Goal: Task Accomplishment & Management: Use online tool/utility

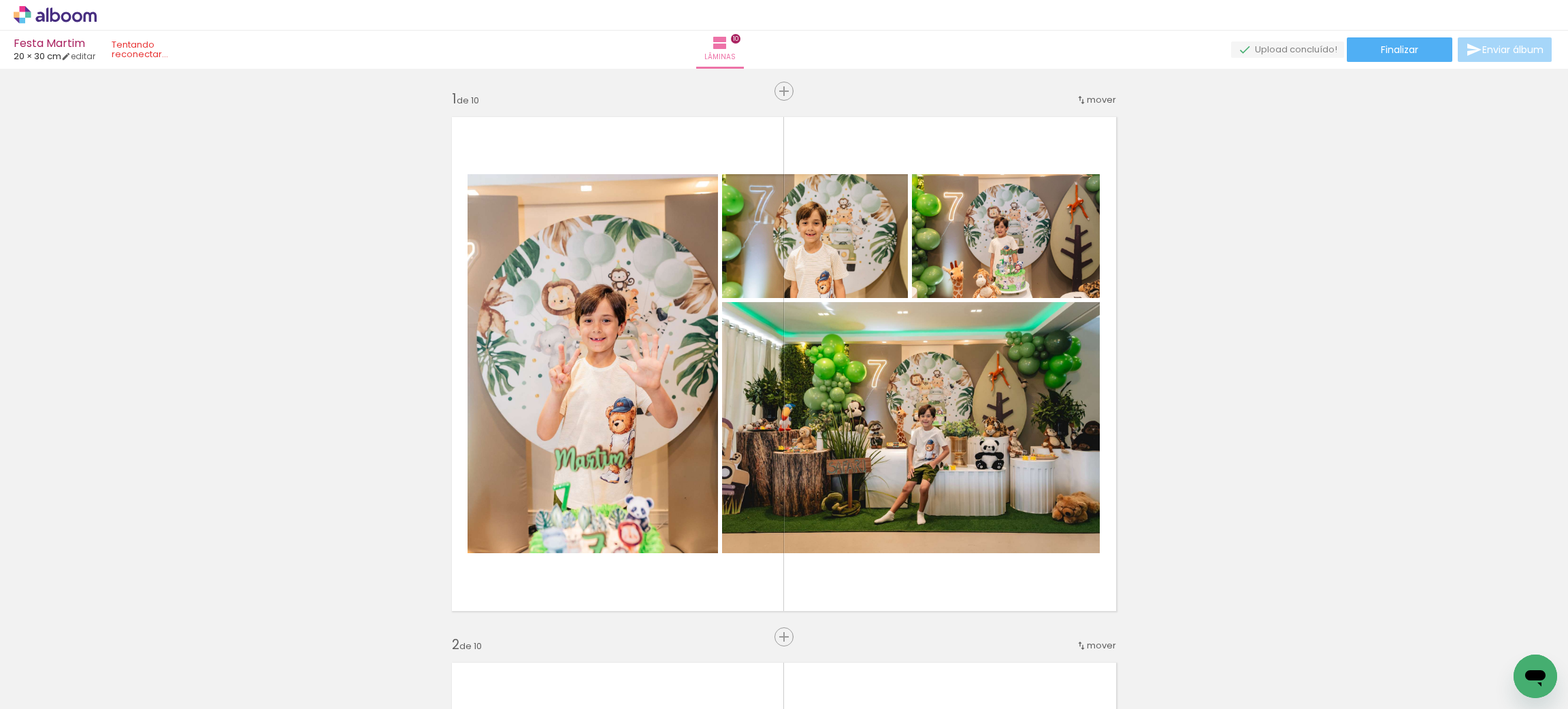
scroll to position [1433, 0]
